Goal: Task Accomplishment & Management: Manage account settings

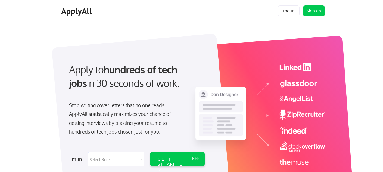
click at [287, 10] on button "Log In" at bounding box center [289, 10] width 22 height 11
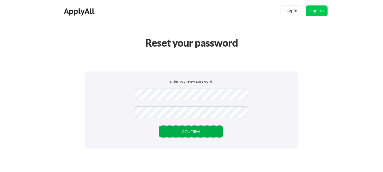
click at [197, 129] on button "CONFIRM" at bounding box center [191, 131] width 64 height 12
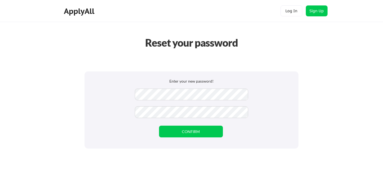
click at [151, 124] on div "Enter your new password! CONFIRM" at bounding box center [192, 109] width 214 height 77
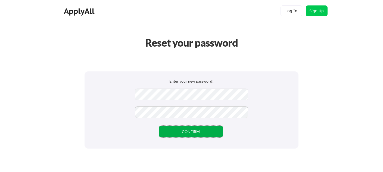
click at [178, 128] on button "CONFIRM" at bounding box center [191, 131] width 64 height 12
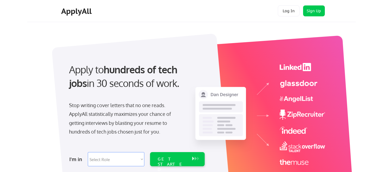
select select ""sales""
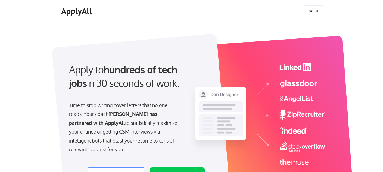
scroll to position [41, 0]
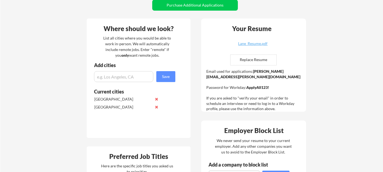
scroll to position [141, 0]
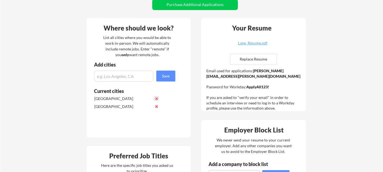
click at [156, 98] on button at bounding box center [156, 98] width 4 height 4
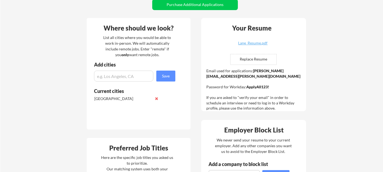
click at [156, 98] on button at bounding box center [156, 98] width 4 height 4
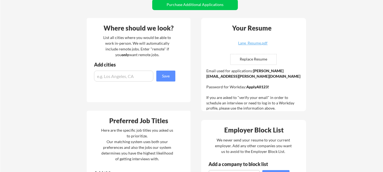
click at [129, 74] on input "input" at bounding box center [123, 75] width 59 height 11
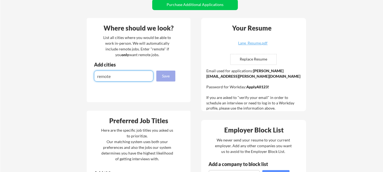
type input "remote"
click at [161, 77] on button "Save" at bounding box center [165, 75] width 19 height 11
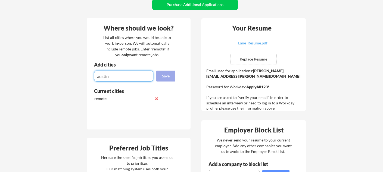
type input "austin"
click at [164, 77] on button "Save" at bounding box center [165, 75] width 19 height 11
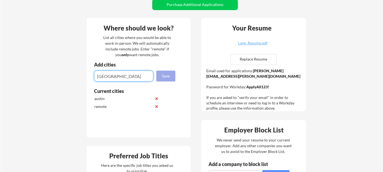
type input "san diego"
click at [163, 77] on button "Save" at bounding box center [165, 75] width 19 height 11
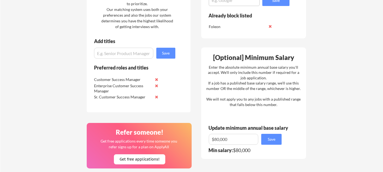
scroll to position [300, 0]
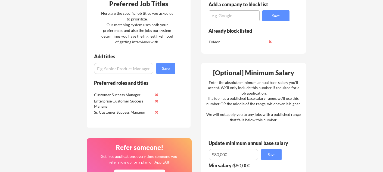
click at [126, 70] on input "input" at bounding box center [123, 68] width 59 height 11
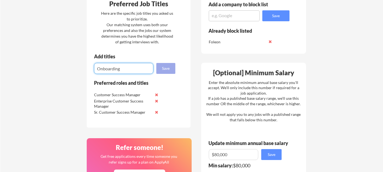
type input "Onboarding"
click at [166, 69] on button "Save" at bounding box center [165, 68] width 19 height 11
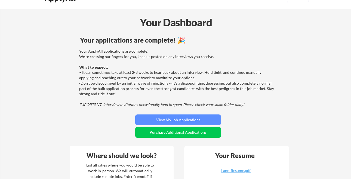
scroll to position [42, 0]
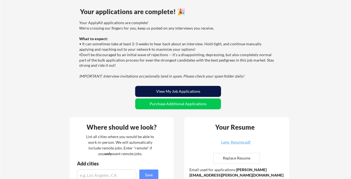
click at [169, 90] on button "View My Job Applications" at bounding box center [178, 91] width 86 height 11
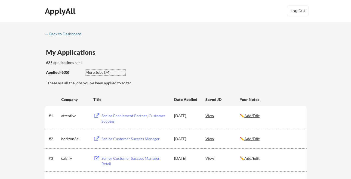
click at [99, 74] on div "More Jobs (74)" at bounding box center [105, 72] width 40 height 5
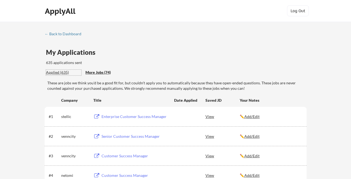
click at [61, 71] on div "Applied (635)" at bounding box center [63, 72] width 35 height 5
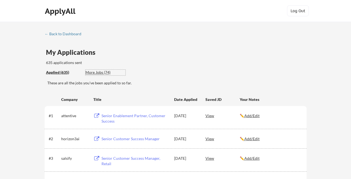
click at [98, 70] on div "More Jobs (74)" at bounding box center [105, 72] width 40 height 5
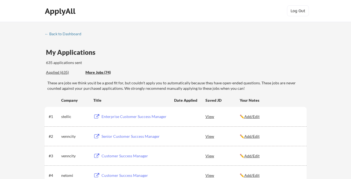
click at [136, 117] on div "Enterprise Customer Success Manager" at bounding box center [134, 116] width 67 height 5
click at [55, 33] on div "← Back to Dashboard" at bounding box center [65, 34] width 41 height 4
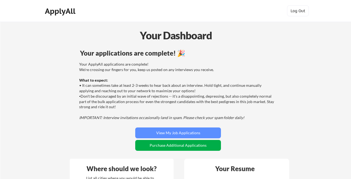
click at [158, 147] on button "Purchase Additional Applications" at bounding box center [178, 145] width 86 height 11
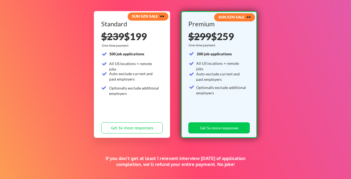
scroll to position [55, 0]
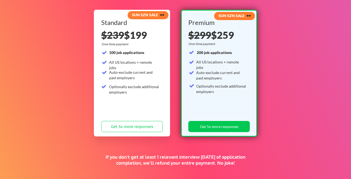
click at [129, 86] on div "Optionally exclude additional employers" at bounding box center [134, 89] width 50 height 11
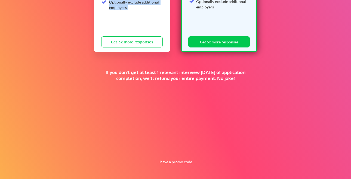
scroll to position [0, 0]
